Goal: Contribute content

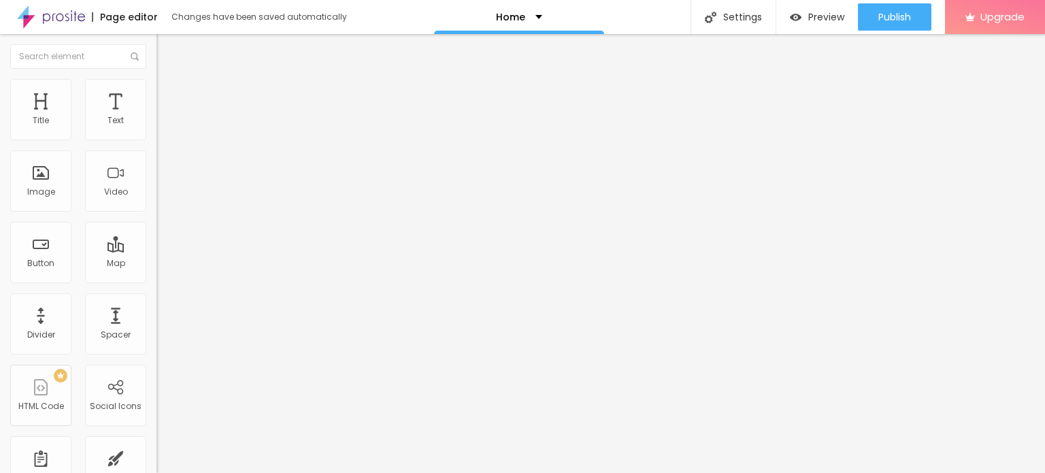
click at [156, 117] on span "Add image" at bounding box center [184, 111] width 56 height 12
drag, startPoint x: 120, startPoint y: 201, endPoint x: 107, endPoint y: 192, distance: 15.7
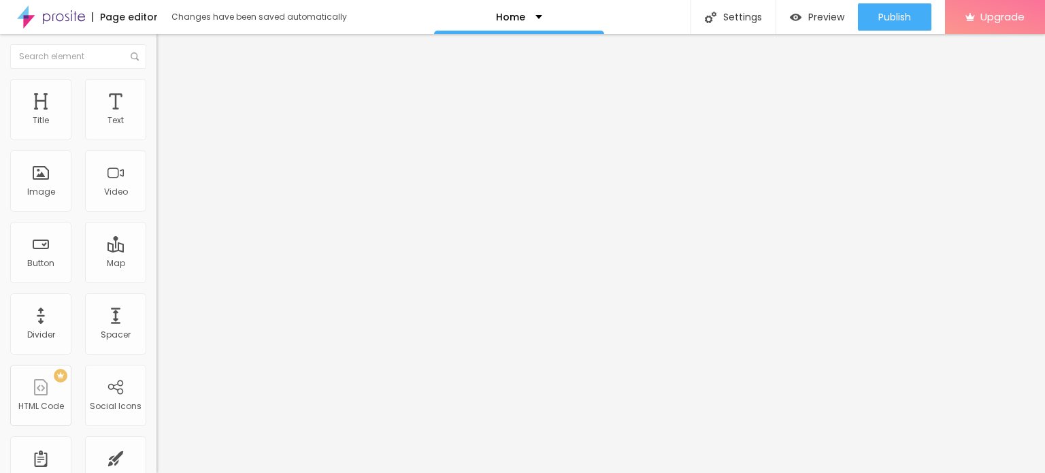
click at [156, 128] on input "Click me" at bounding box center [237, 121] width 163 height 14
paste input "WhatsApp :- ☎️ [PHONE_NUMBER]"
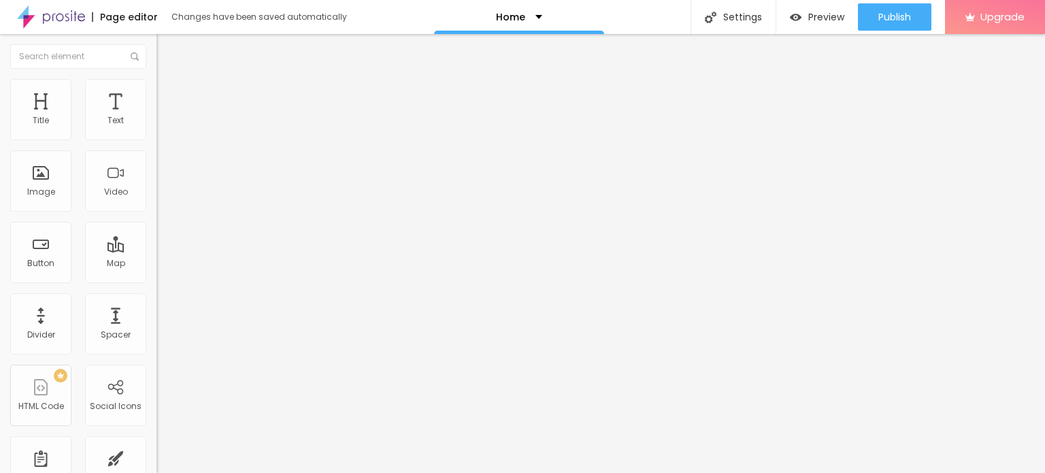
type input "WhatsApp :- ☎️ [PHONE_NUMBER]"
click at [156, 280] on input "https://" at bounding box center [237, 274] width 163 height 14
paste input "[DOMAIN_NAME][URL]"
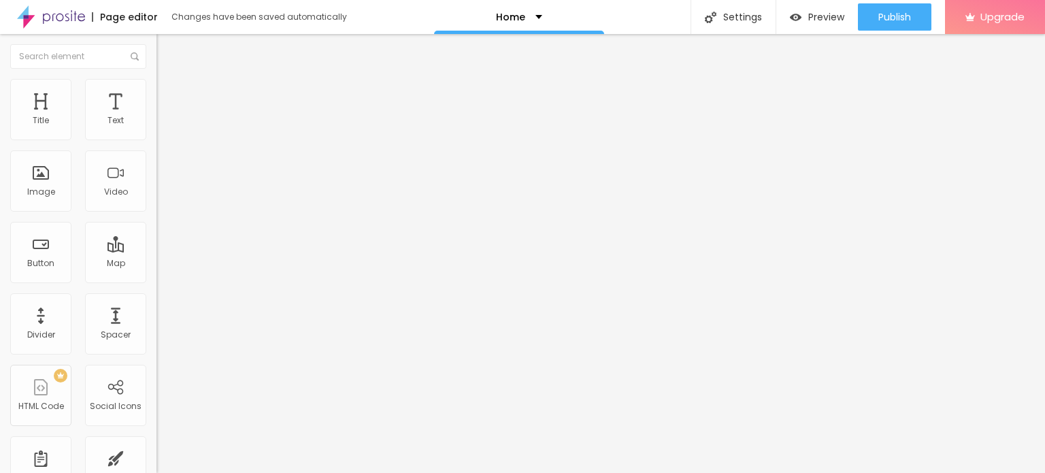
scroll to position [0, 8]
type input "[URL][DOMAIN_NAME]"
click at [156, 302] on div "Open in new tab" at bounding box center [234, 300] width 156 height 7
click at [156, 117] on span "Change image" at bounding box center [192, 111] width 73 height 12
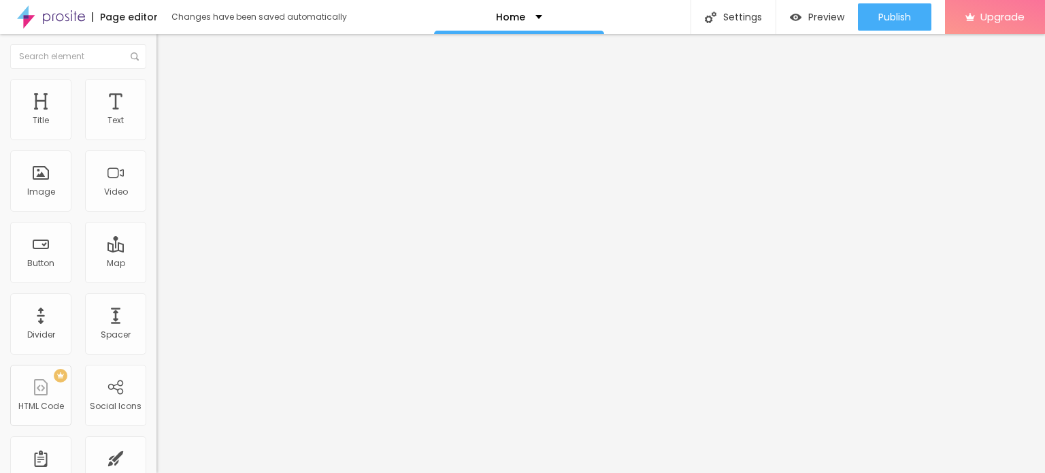
click at [54, 15] on img at bounding box center [51, 17] width 68 height 34
